Goal: Information Seeking & Learning: Learn about a topic

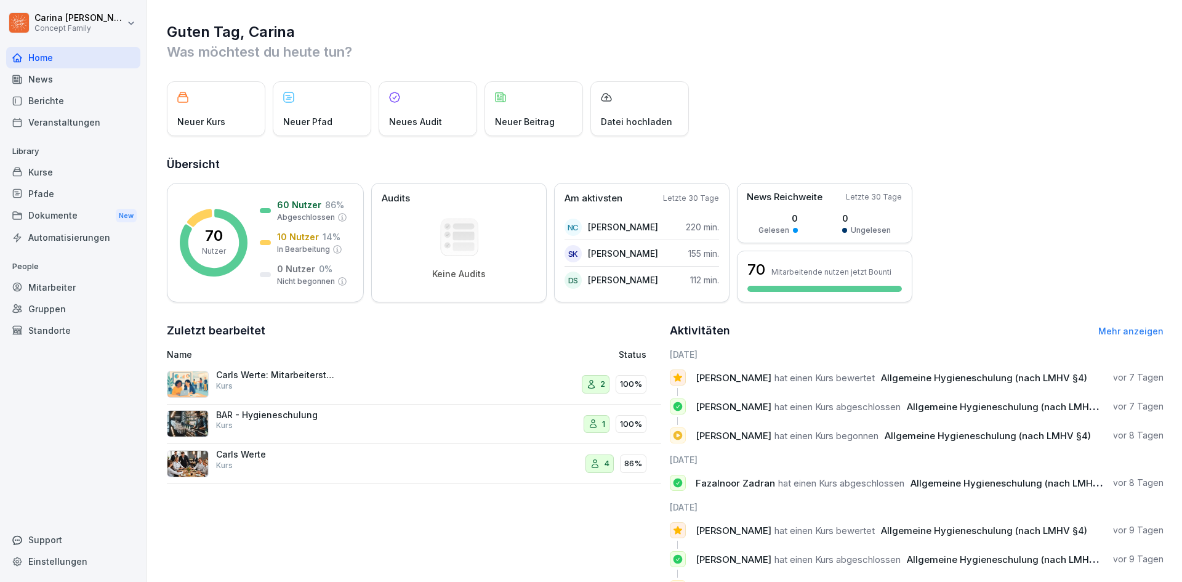
click at [62, 94] on div "Berichte" at bounding box center [73, 101] width 134 height 22
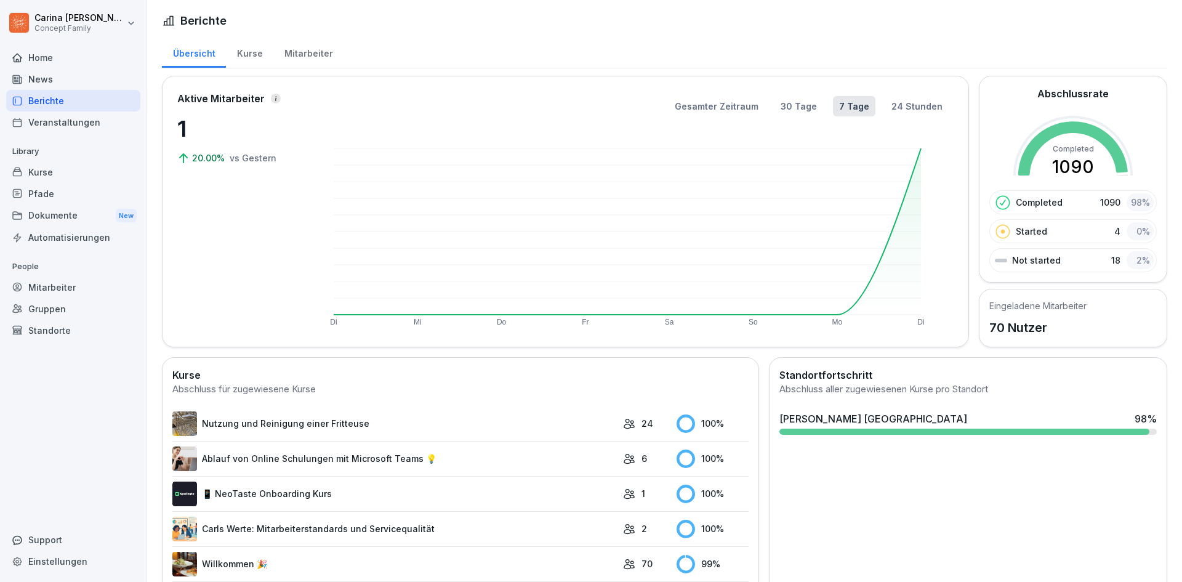
click at [310, 47] on div "Mitarbeiter" at bounding box center [308, 51] width 70 height 31
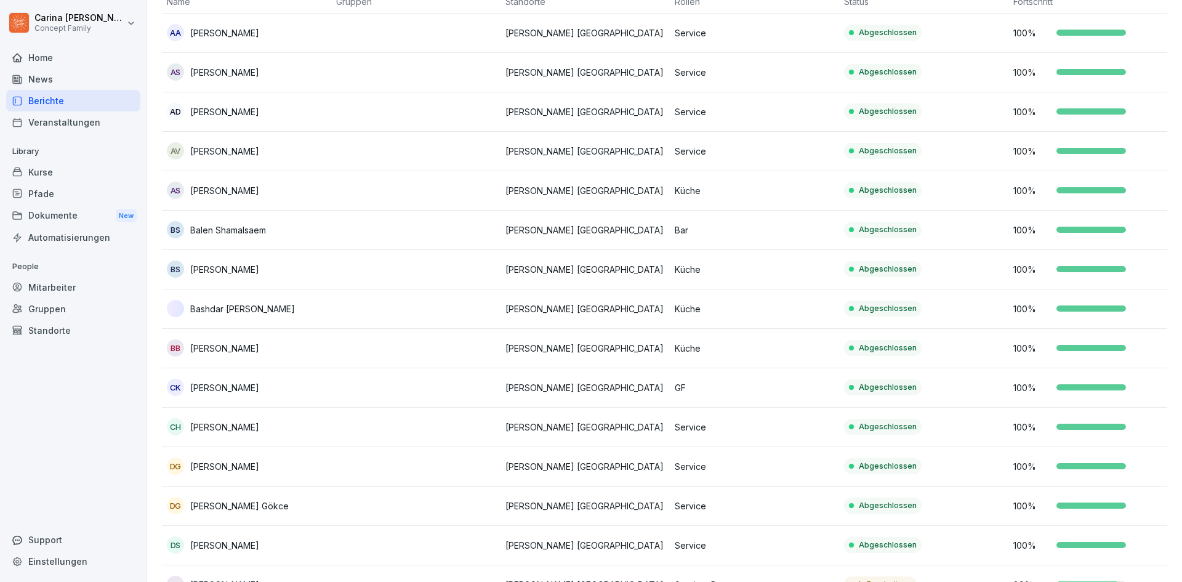
scroll to position [185, 0]
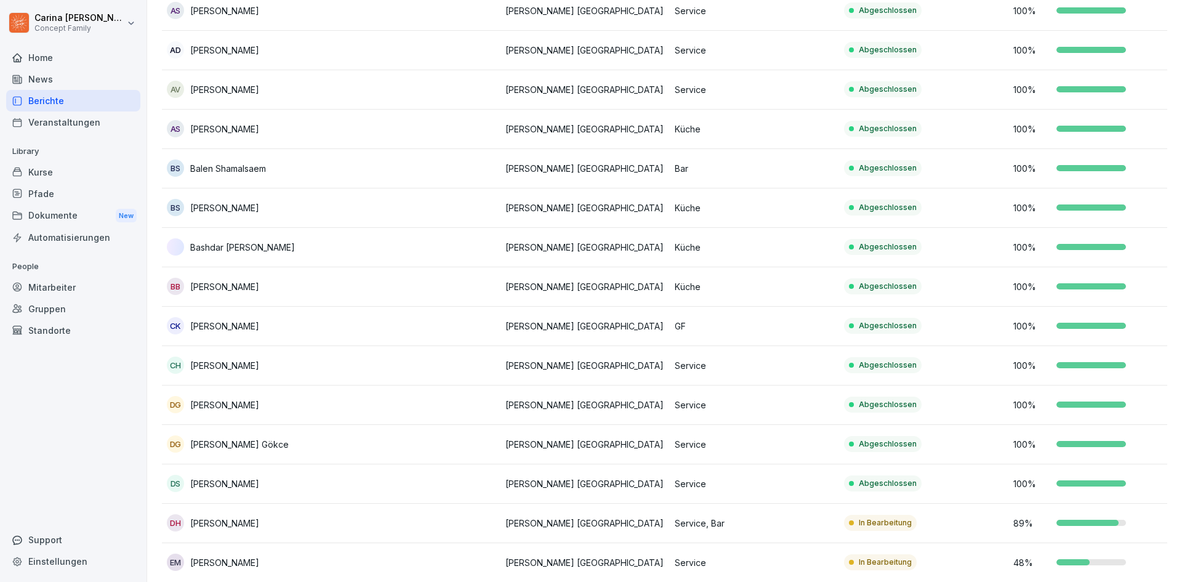
click at [727, 520] on p "Service, Bar" at bounding box center [753, 522] width 159 height 13
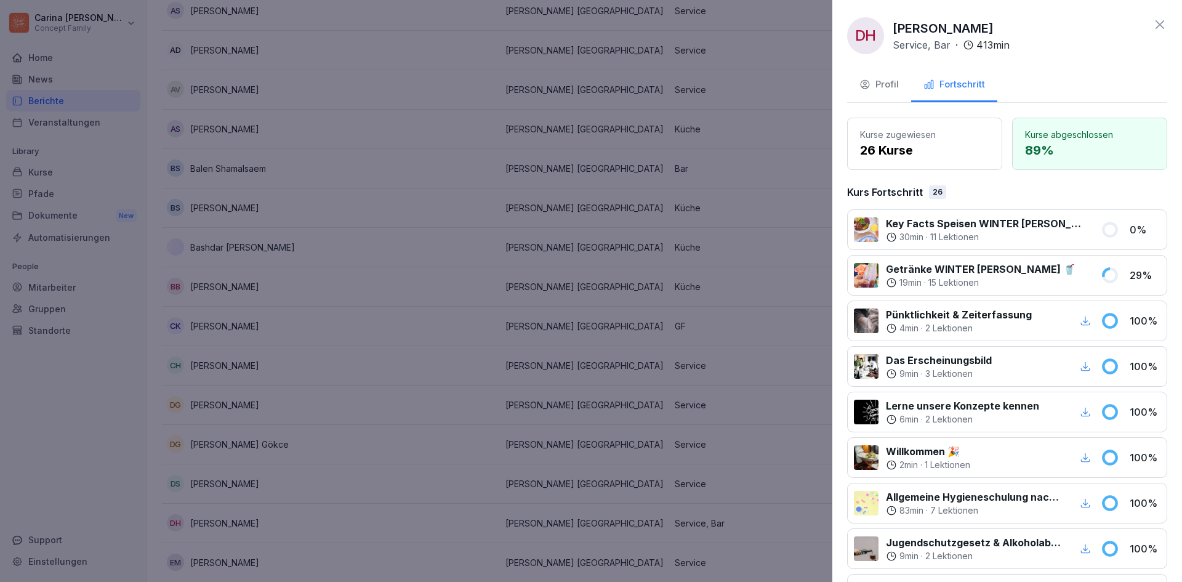
click at [1051, 238] on div "30 min · 11 Lektionen" at bounding box center [986, 237] width 200 height 12
click at [988, 220] on p "Key Facts Speisen WINTER [PERSON_NAME] 🥗" at bounding box center [986, 223] width 200 height 15
click at [1153, 20] on icon at bounding box center [1159, 24] width 15 height 15
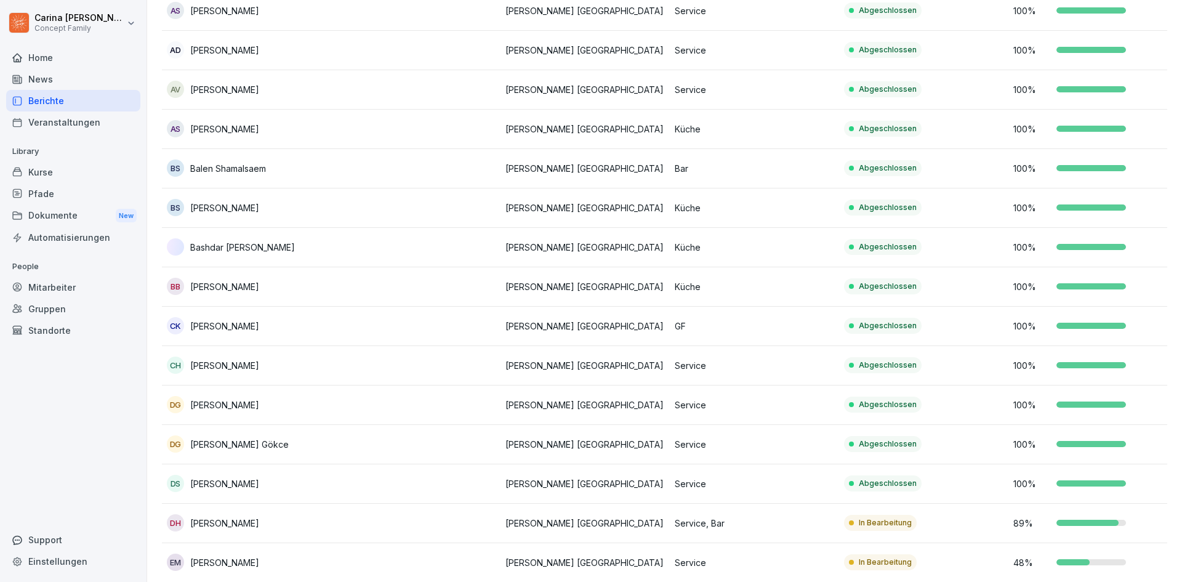
click at [65, 164] on div "Kurse" at bounding box center [73, 172] width 134 height 22
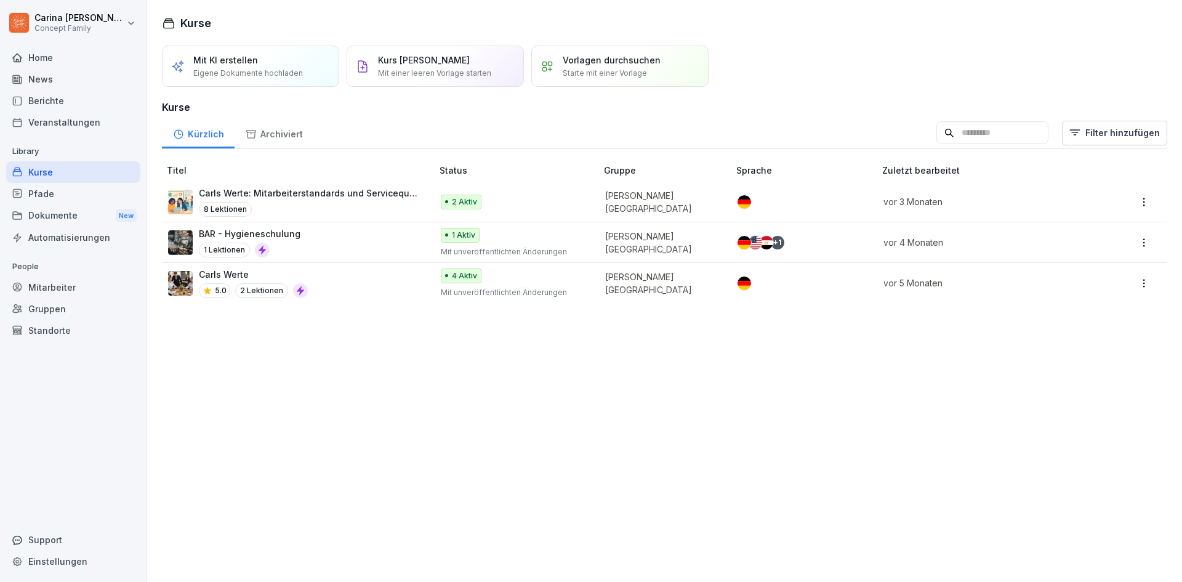
click at [52, 288] on div "Mitarbeiter" at bounding box center [73, 287] width 134 height 22
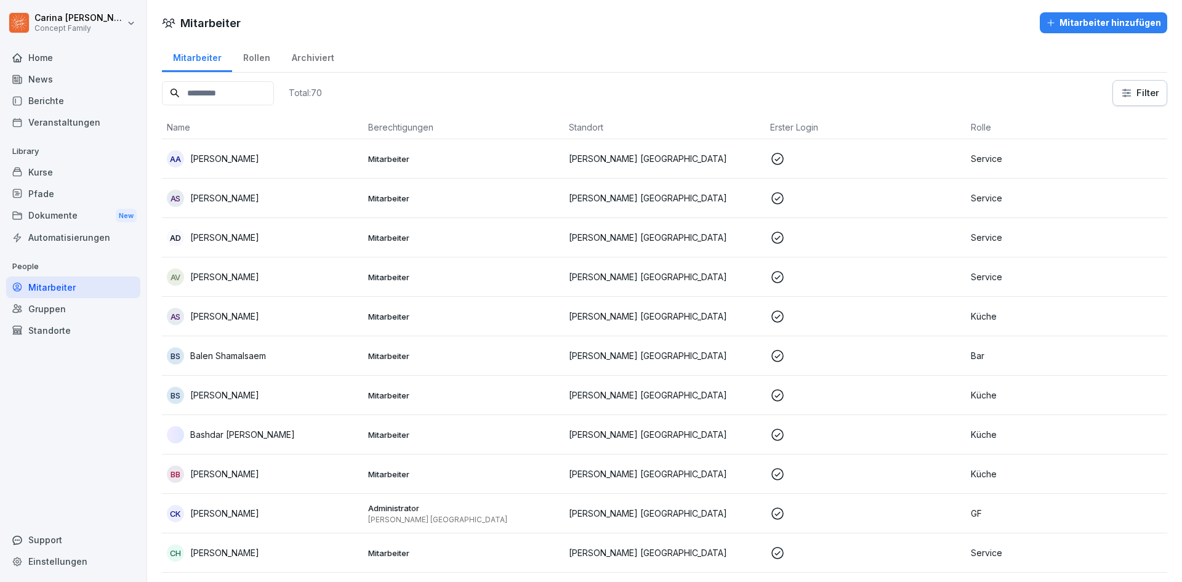
click at [234, 93] on input at bounding box center [218, 93] width 112 height 24
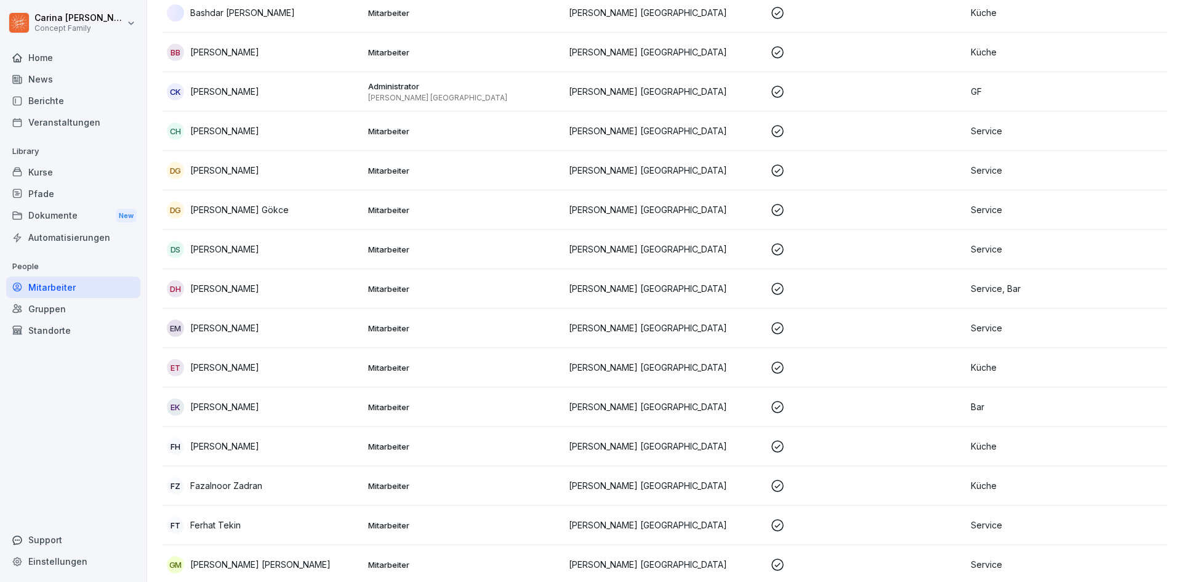
scroll to position [431, 0]
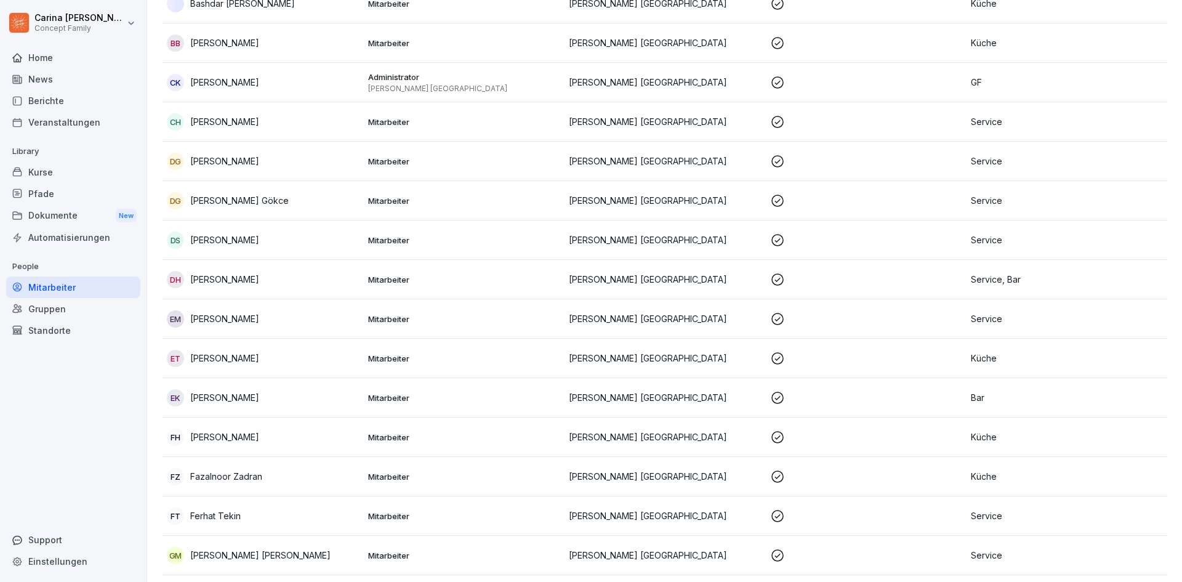
click at [258, 275] on p "[PERSON_NAME]" at bounding box center [224, 279] width 69 height 13
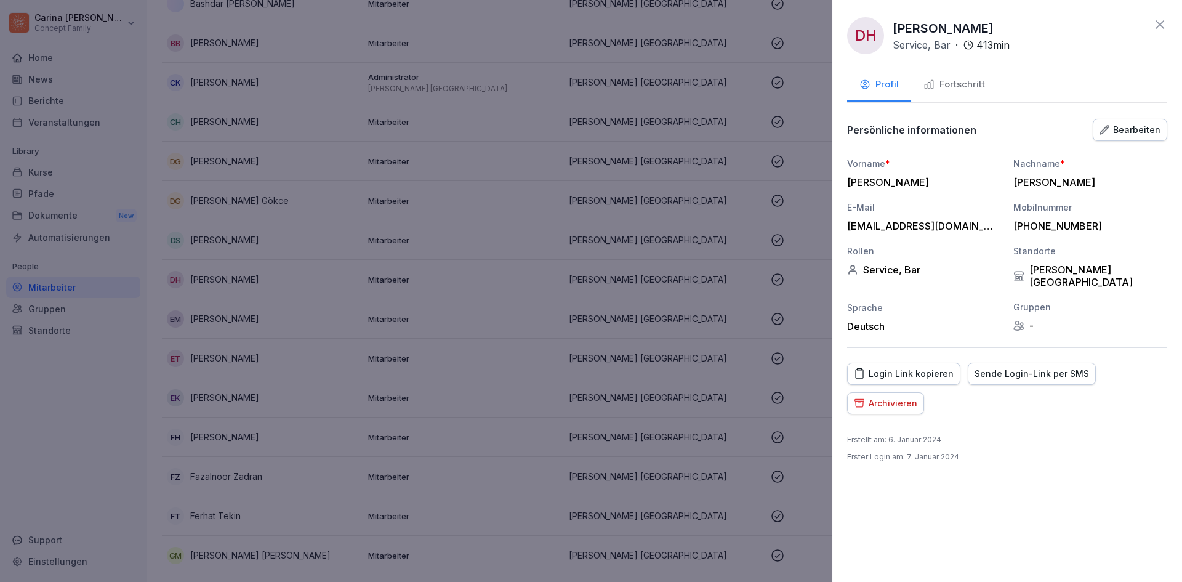
click at [668, 321] on div at bounding box center [591, 291] width 1182 height 582
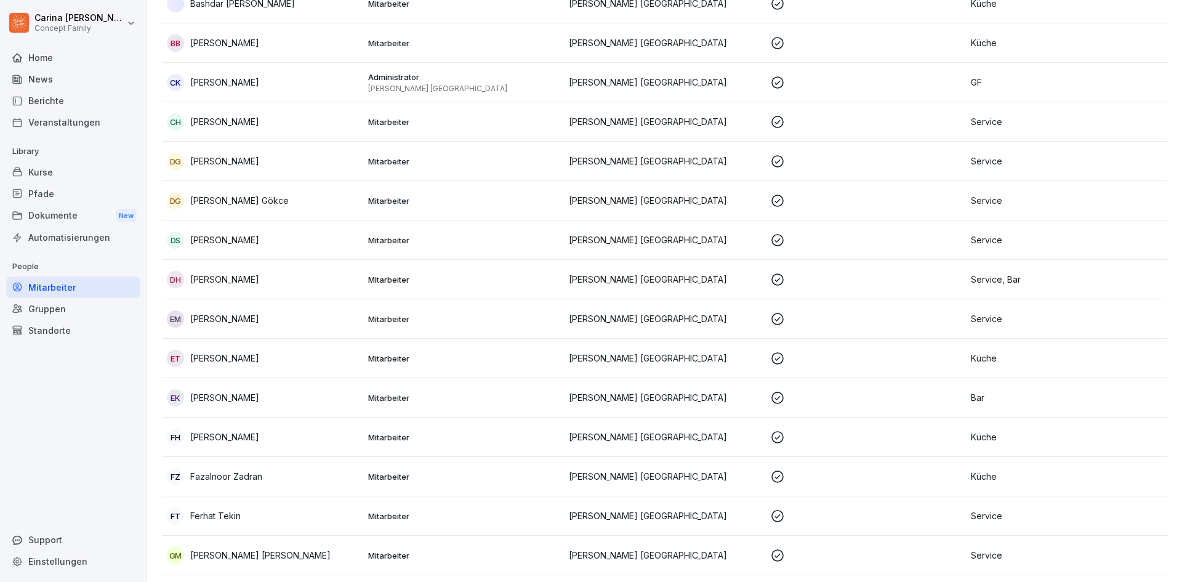
click at [90, 102] on div "Berichte" at bounding box center [73, 101] width 134 height 22
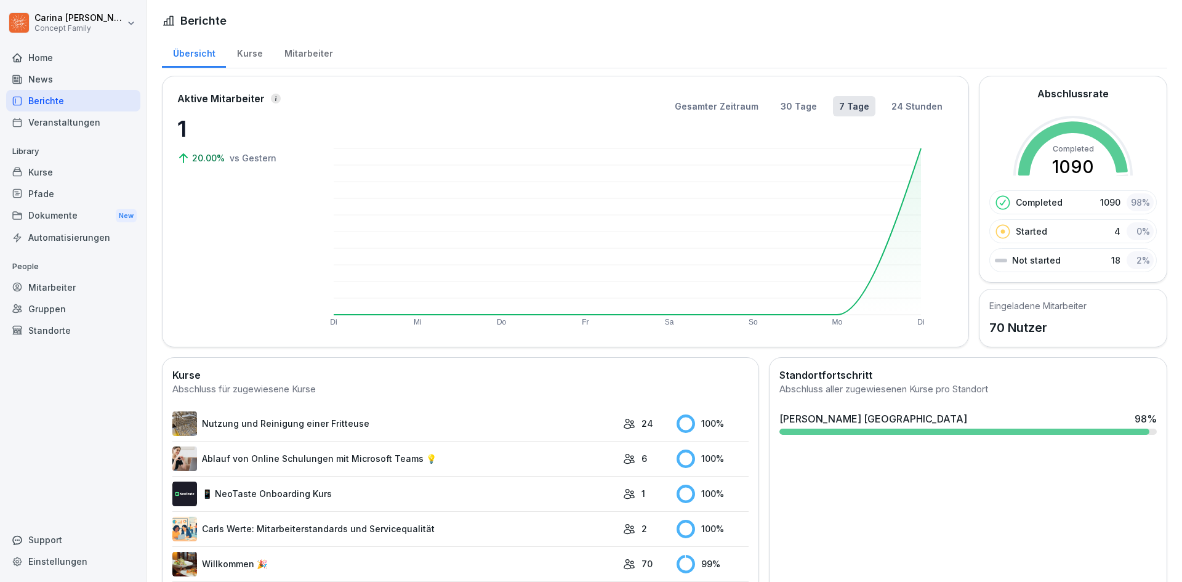
click at [300, 47] on div "Mitarbeiter" at bounding box center [308, 51] width 70 height 31
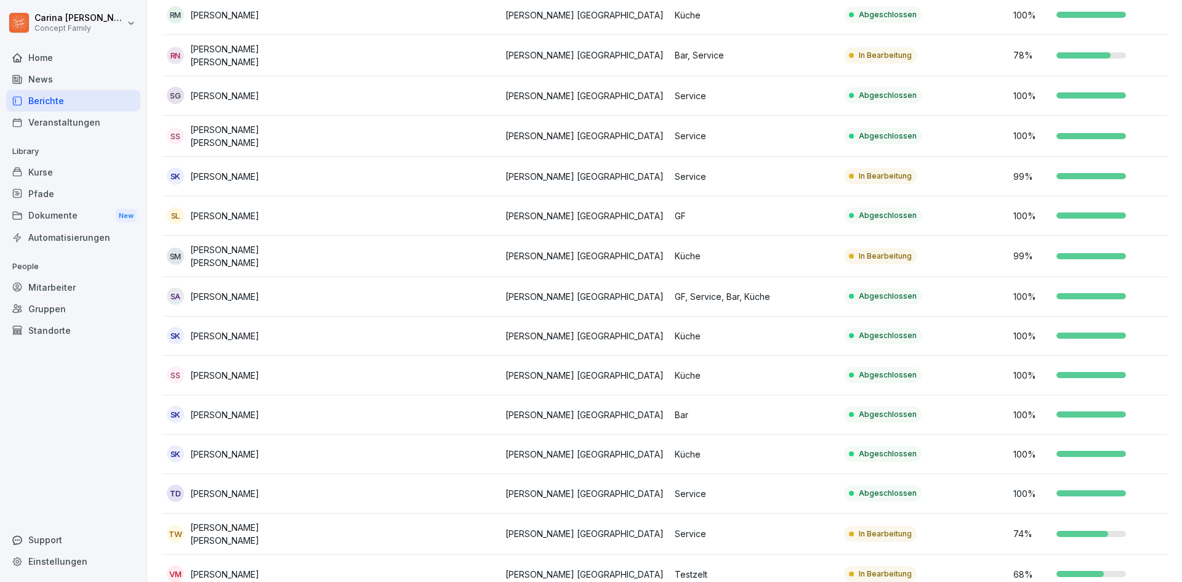
scroll to position [2340, 0]
